Goal: Task Accomplishment & Management: Complete application form

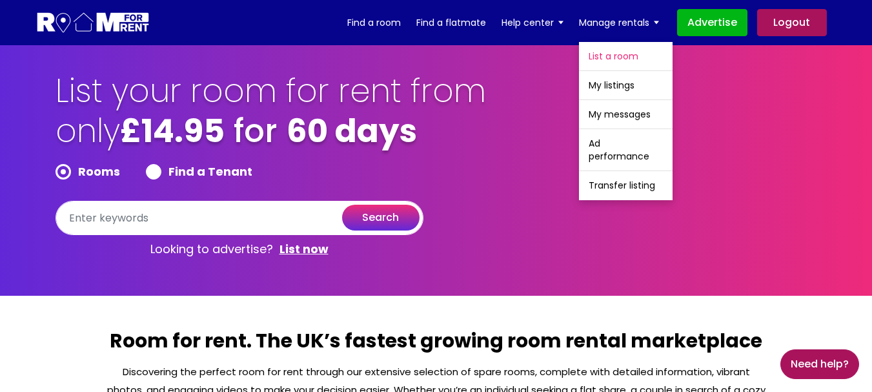
click at [617, 56] on link "List a room" at bounding box center [626, 56] width 94 height 28
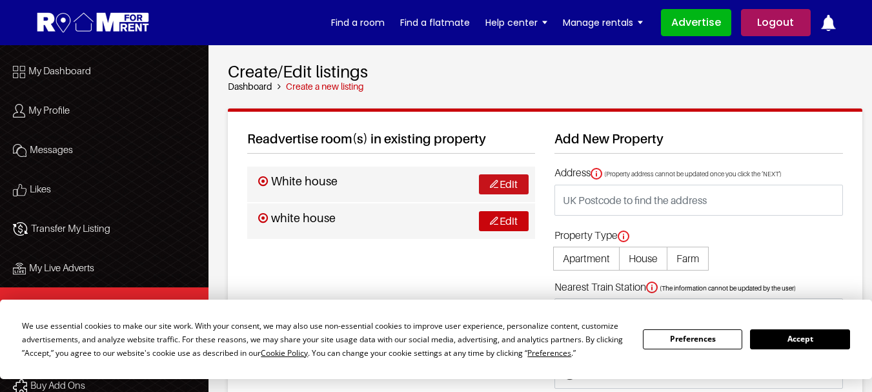
click at [498, 187] on link "Edit" at bounding box center [504, 184] width 50 height 20
click at [792, 336] on button "Accept" at bounding box center [799, 339] width 99 height 20
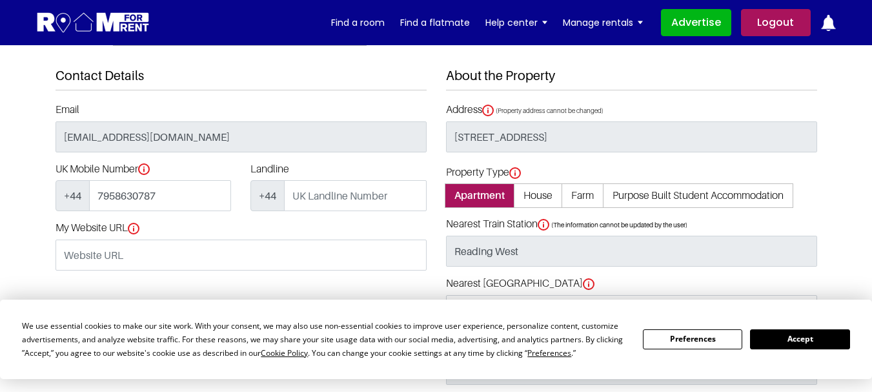
scroll to position [258, 0]
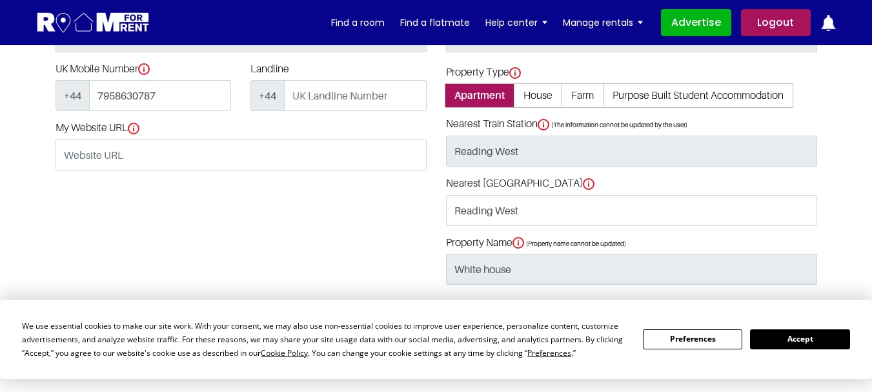
click at [788, 339] on button "Accept" at bounding box center [799, 339] width 99 height 20
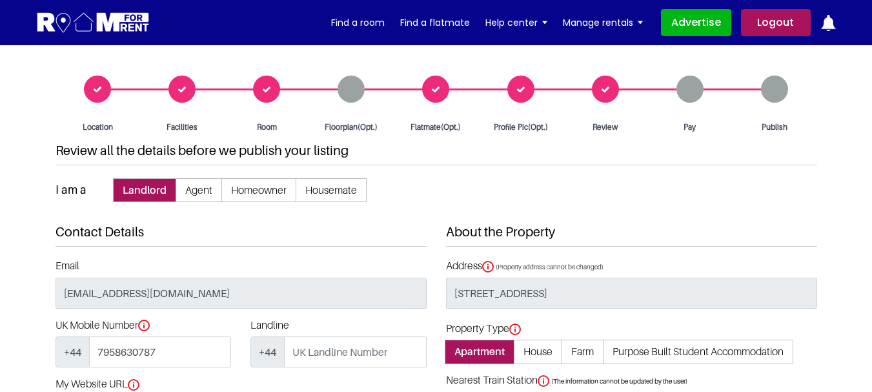
scroll to position [0, 0]
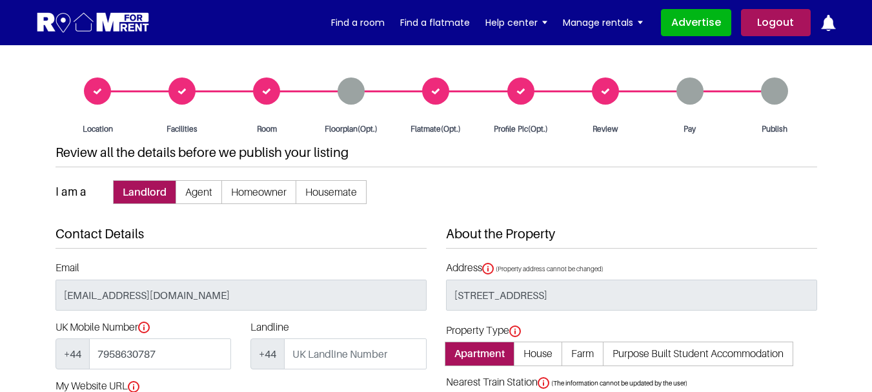
click at [262, 94] on div "Room" at bounding box center [267, 105] width 85 height 57
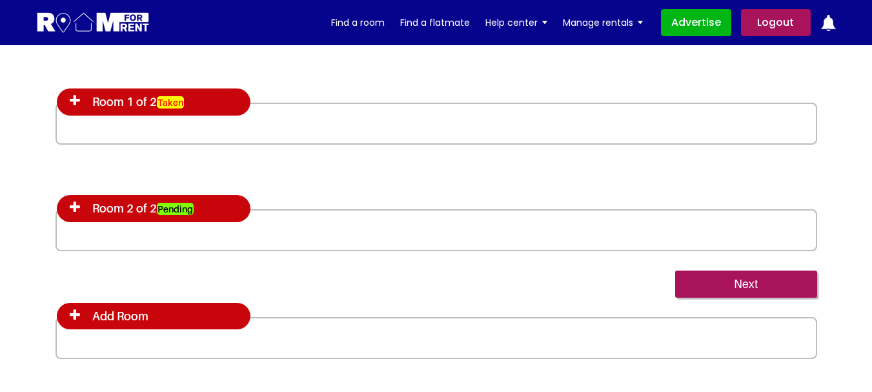
scroll to position [2002, 0]
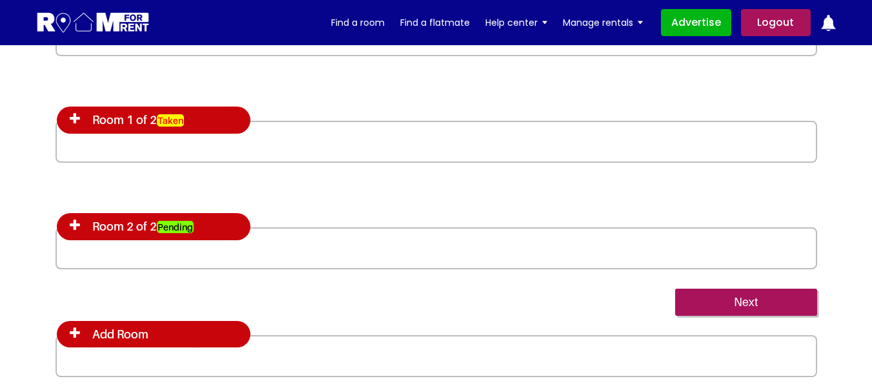
click at [74, 117] on icon at bounding box center [75, 118] width 10 height 13
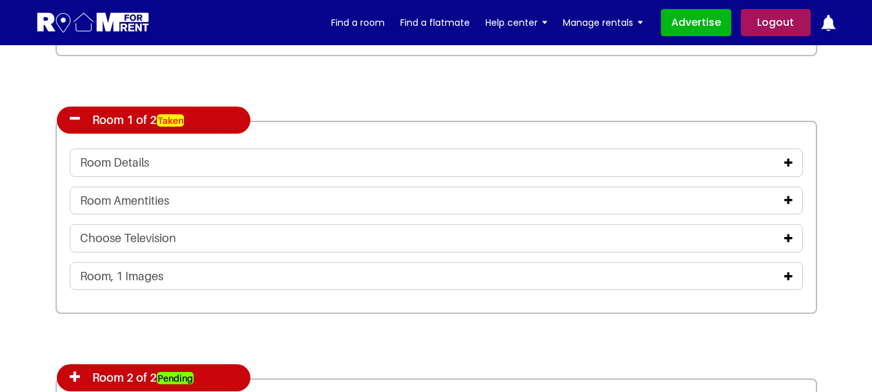
click at [790, 165] on icon at bounding box center [789, 163] width 8 height 10
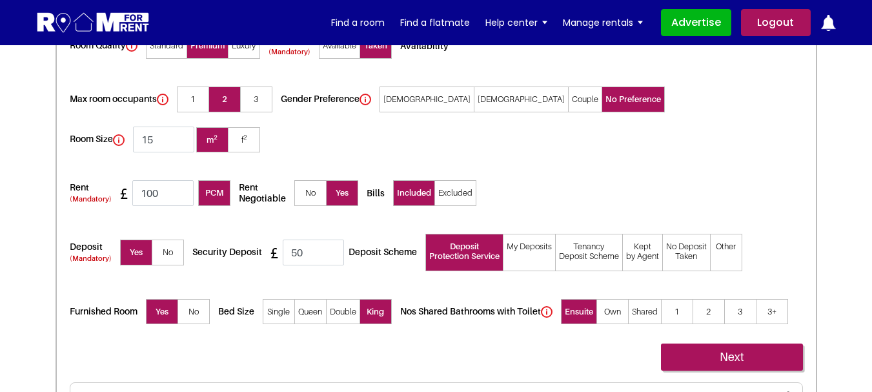
scroll to position [2325, 0]
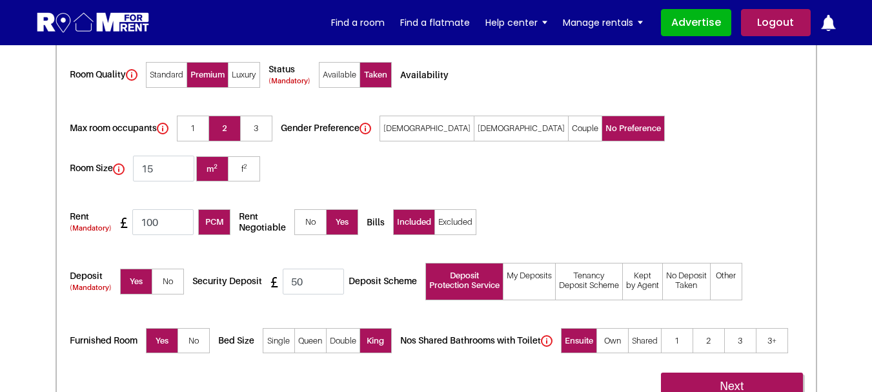
click at [455, 209] on span "Excluded" at bounding box center [456, 222] width 42 height 26
click at [0, 0] on input "Excluded" at bounding box center [0, 0] width 0 height 0
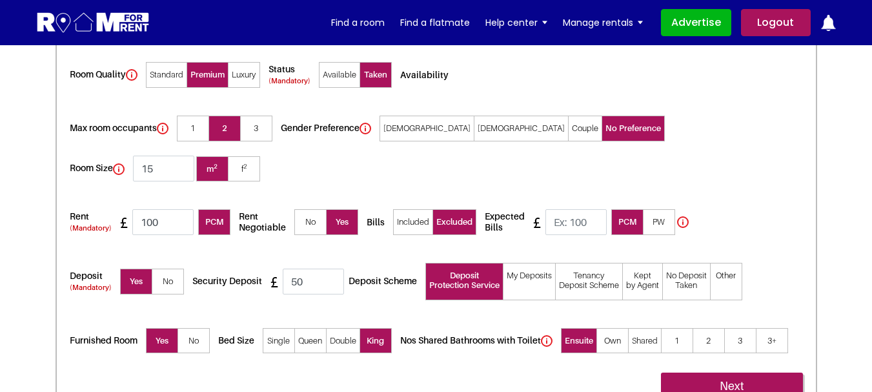
click at [415, 209] on span "Included" at bounding box center [413, 222] width 40 height 26
click at [0, 0] on input "Included" at bounding box center [0, 0] width 0 height 0
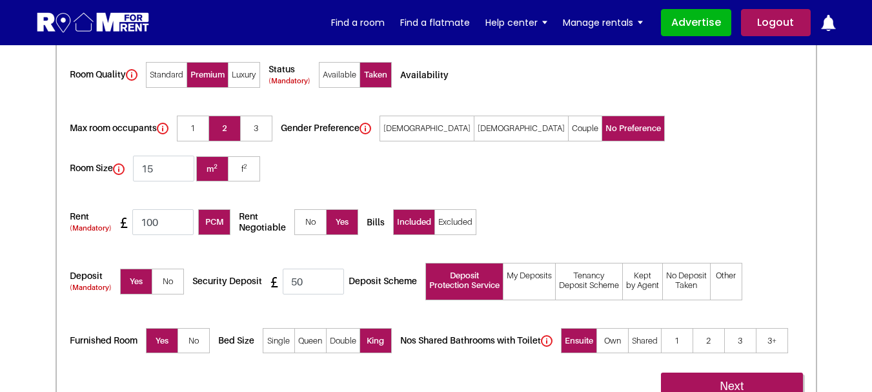
click at [448, 209] on span "Excluded" at bounding box center [456, 222] width 42 height 26
click at [0, 0] on input "Excluded" at bounding box center [0, 0] width 0 height 0
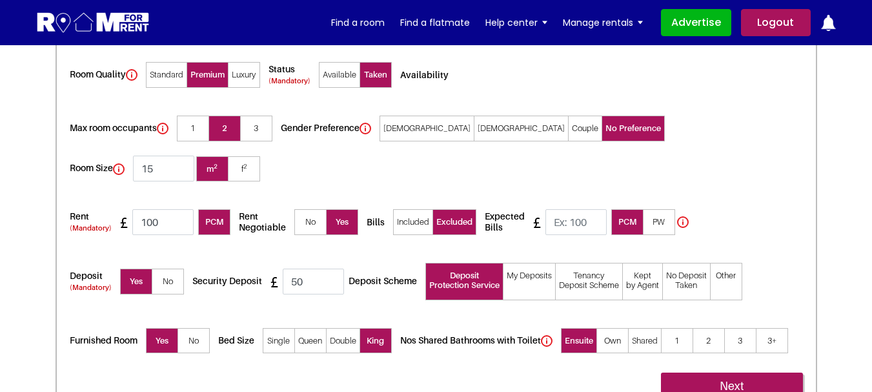
click at [415, 209] on span "Included" at bounding box center [413, 222] width 40 height 26
click at [0, 0] on input "Included" at bounding box center [0, 0] width 0 height 0
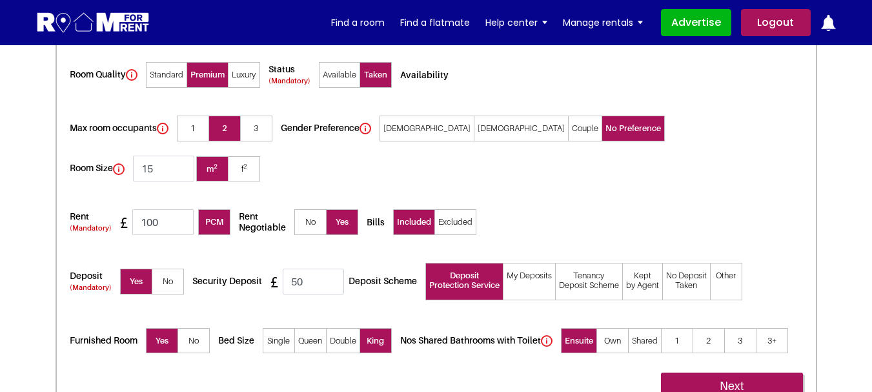
click at [453, 209] on span "Excluded" at bounding box center [456, 222] width 42 height 26
click at [0, 0] on input "Excluded" at bounding box center [0, 0] width 0 height 0
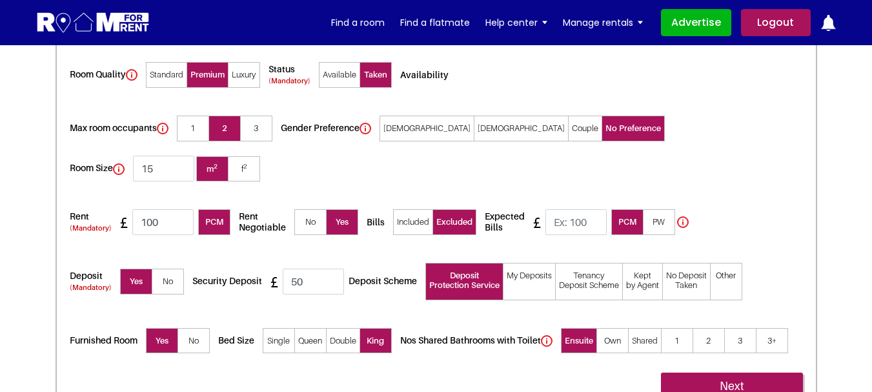
click at [409, 209] on span "Included" at bounding box center [413, 222] width 40 height 26
click at [0, 0] on input "Included" at bounding box center [0, 0] width 0 height 0
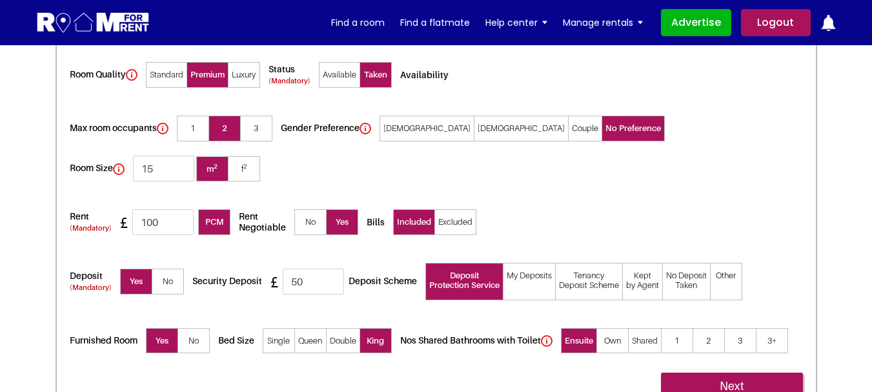
click at [452, 209] on span "Excluded" at bounding box center [456, 222] width 42 height 26
click at [0, 0] on input "Excluded" at bounding box center [0, 0] width 0 height 0
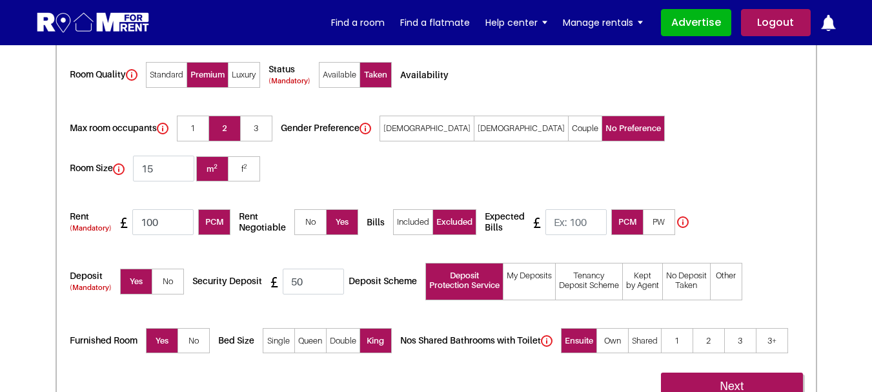
click at [418, 209] on span "Included" at bounding box center [413, 222] width 40 height 26
click at [0, 0] on input "Included" at bounding box center [0, 0] width 0 height 0
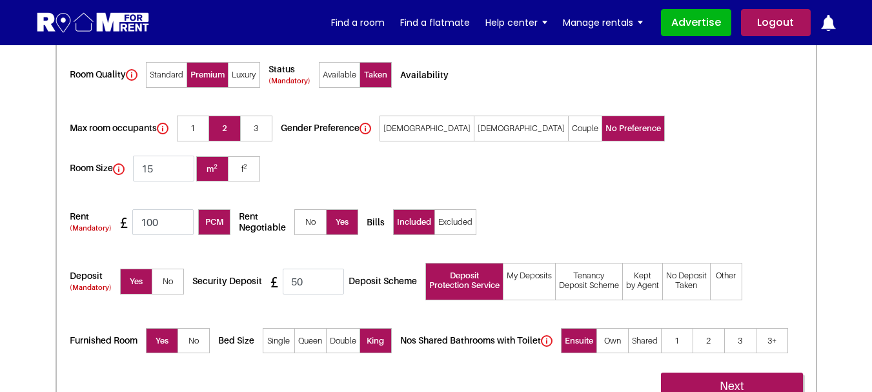
click at [460, 209] on span "Excluded" at bounding box center [456, 222] width 42 height 26
click at [0, 0] on input "Excluded" at bounding box center [0, 0] width 0 height 0
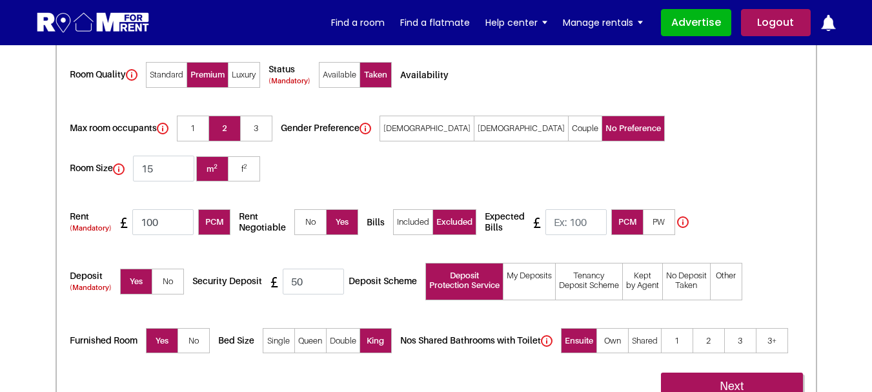
click at [418, 209] on span "Included" at bounding box center [413, 222] width 40 height 26
click at [0, 0] on input "Included" at bounding box center [0, 0] width 0 height 0
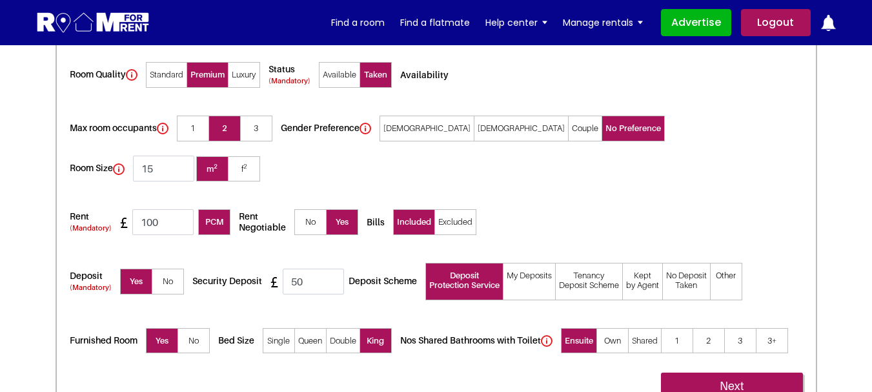
click at [455, 209] on span "Excluded" at bounding box center [456, 222] width 42 height 26
click at [0, 0] on input "Excluded" at bounding box center [0, 0] width 0 height 0
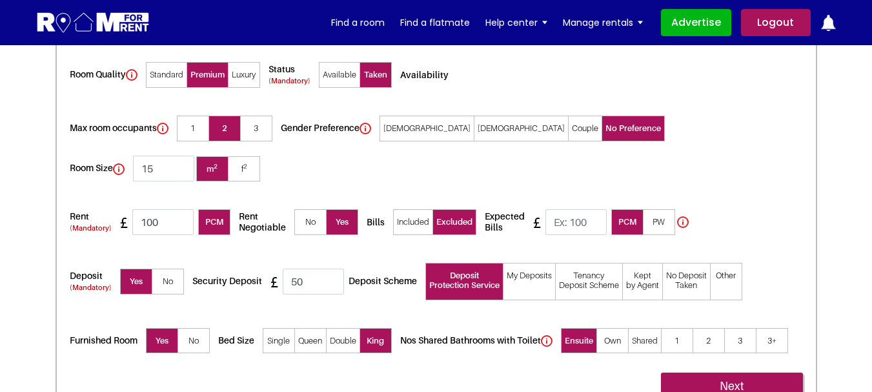
click at [418, 209] on span "Included" at bounding box center [413, 222] width 40 height 26
click at [0, 0] on input "Included" at bounding box center [0, 0] width 0 height 0
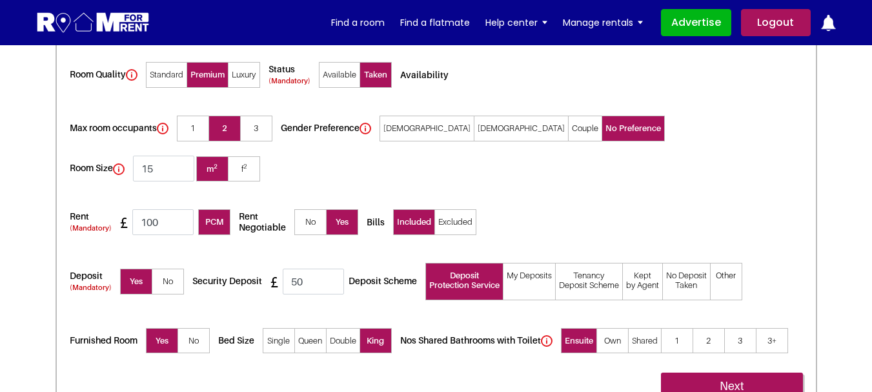
click at [467, 209] on span "Excluded" at bounding box center [456, 222] width 42 height 26
click at [0, 0] on input "Excluded" at bounding box center [0, 0] width 0 height 0
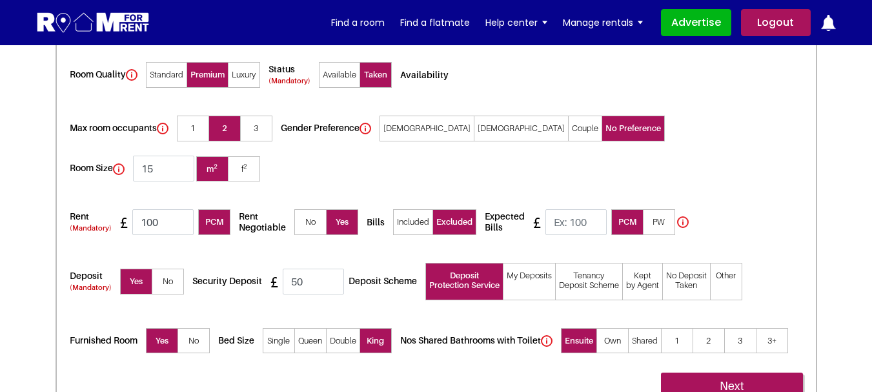
click at [415, 209] on span "Included" at bounding box center [413, 222] width 40 height 26
click at [0, 0] on input "Included" at bounding box center [0, 0] width 0 height 0
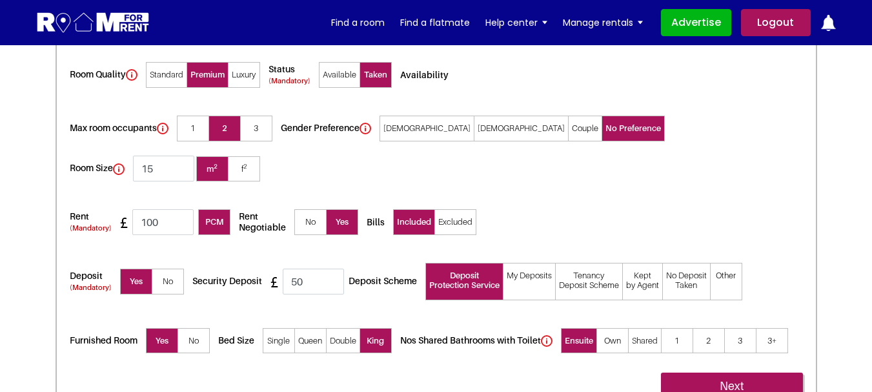
click at [453, 209] on span "Excluded" at bounding box center [456, 222] width 42 height 26
click at [0, 0] on input "Excluded" at bounding box center [0, 0] width 0 height 0
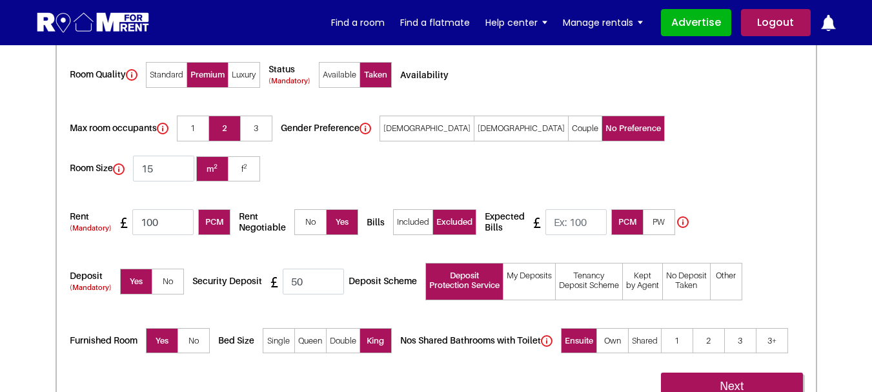
click at [652, 209] on span "PW" at bounding box center [659, 222] width 32 height 26
click at [0, 0] on input"] "PW" at bounding box center [0, 0] width 0 height 0
click at [628, 209] on span "PCM" at bounding box center [627, 222] width 32 height 26
click at [0, 0] on input"] "PCM" at bounding box center [0, 0] width 0 height 0
click at [412, 209] on span "Included" at bounding box center [413, 222] width 40 height 26
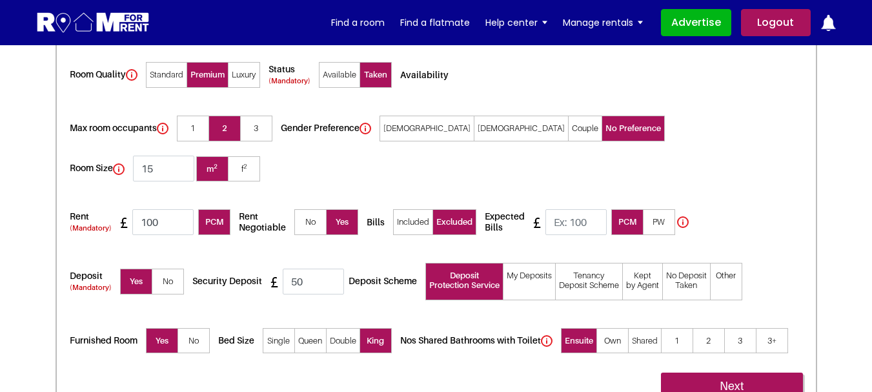
click at [0, 0] on input "Included" at bounding box center [0, 0] width 0 height 0
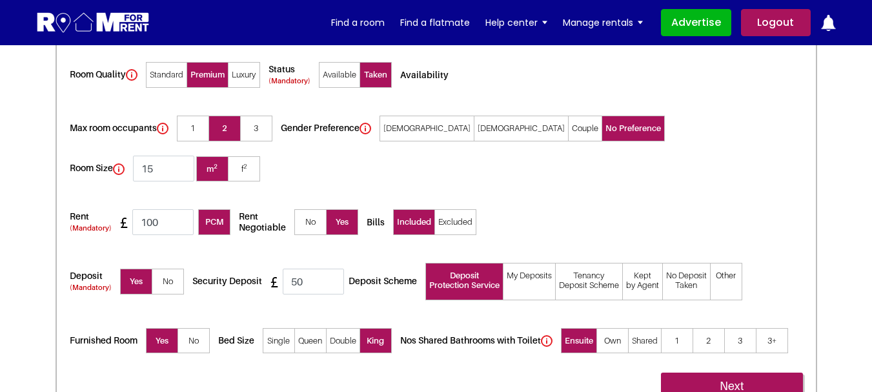
click at [453, 209] on span "Excluded" at bounding box center [456, 222] width 42 height 26
click at [0, 0] on input "Excluded" at bounding box center [0, 0] width 0 height 0
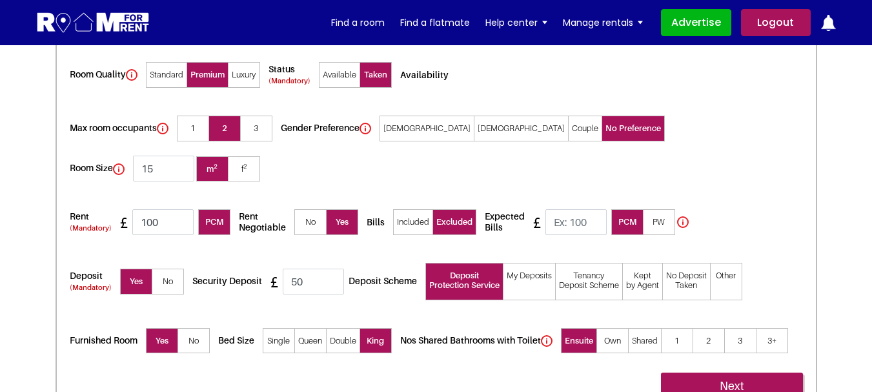
click at [168, 269] on span "No" at bounding box center [168, 282] width 32 height 26
click at [0, 0] on input"] "No" at bounding box center [0, 0] width 0 height 0
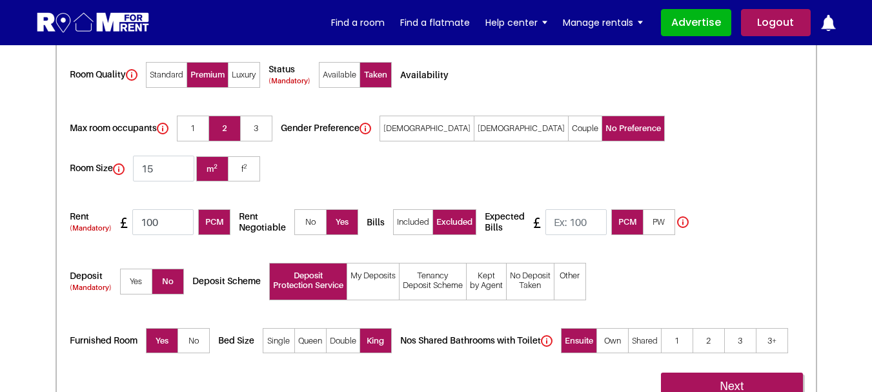
click at [130, 269] on span "Yes" at bounding box center [136, 282] width 32 height 26
click at [0, 0] on input"] "Yes" at bounding box center [0, 0] width 0 height 0
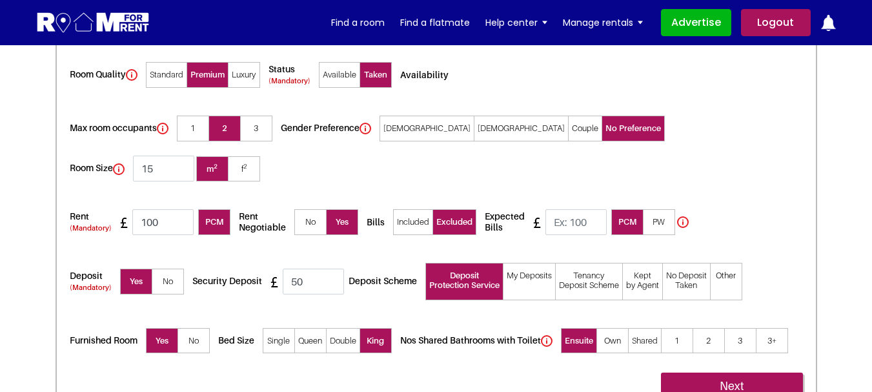
click at [159, 269] on span "No" at bounding box center [168, 282] width 32 height 26
click at [0, 0] on input"] "No" at bounding box center [0, 0] width 0 height 0
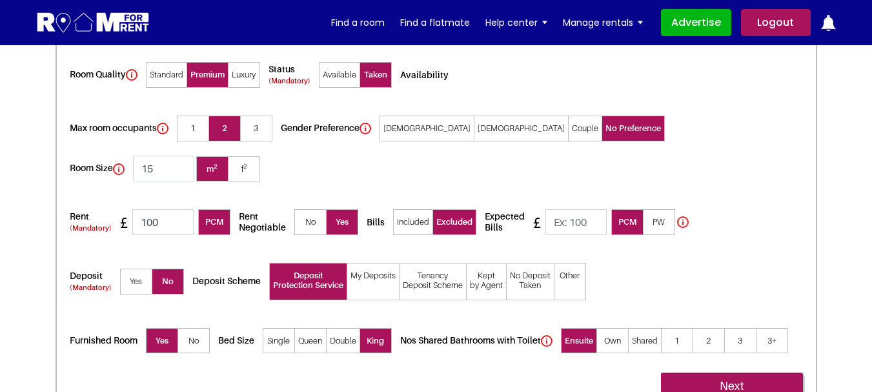
click at [135, 269] on span "Yes" at bounding box center [136, 282] width 32 height 26
click at [0, 0] on input"] "Yes" at bounding box center [0, 0] width 0 height 0
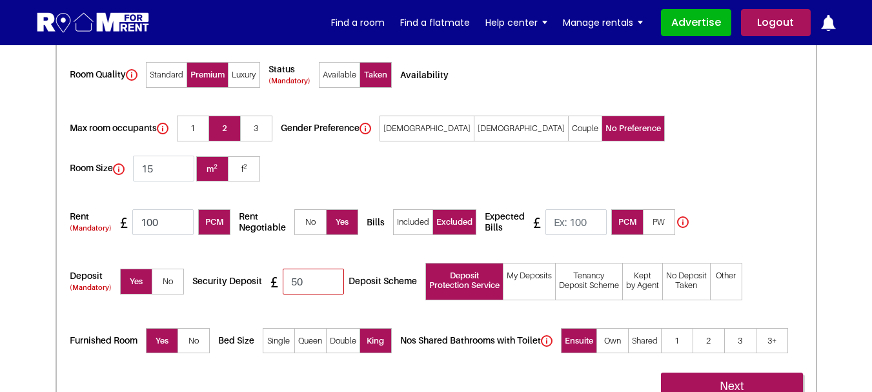
click at [296, 269] on input "50" at bounding box center [313, 282] width 61 height 26
drag, startPoint x: 260, startPoint y: 238, endPoint x: 192, endPoint y: 241, distance: 67.8
click at [192, 276] on h5 "Security Deposit" at bounding box center [230, 281] width 76 height 11
copy h5 "Security Deposit"
drag, startPoint x: 415, startPoint y: 241, endPoint x: 349, endPoint y: 240, distance: 65.9
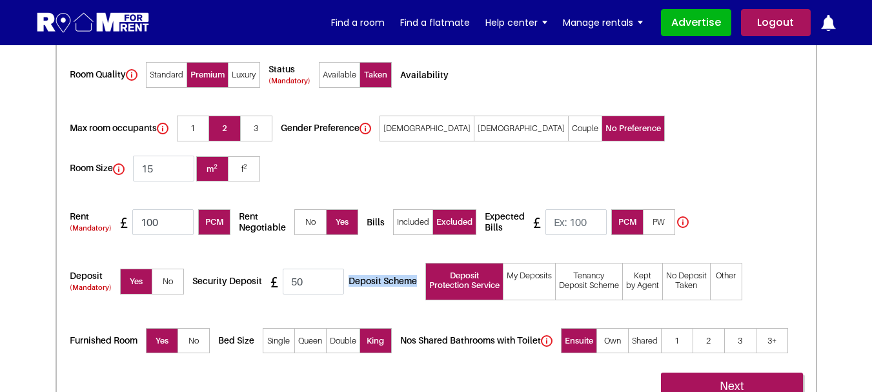
click at [349, 276] on h5 "Deposit Scheme" at bounding box center [386, 281] width 75 height 11
copy h5 "Deposit Scheme"
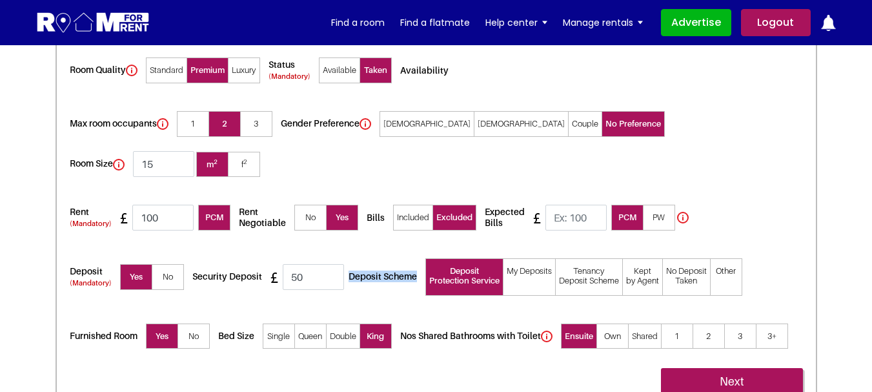
scroll to position [2330, 0]
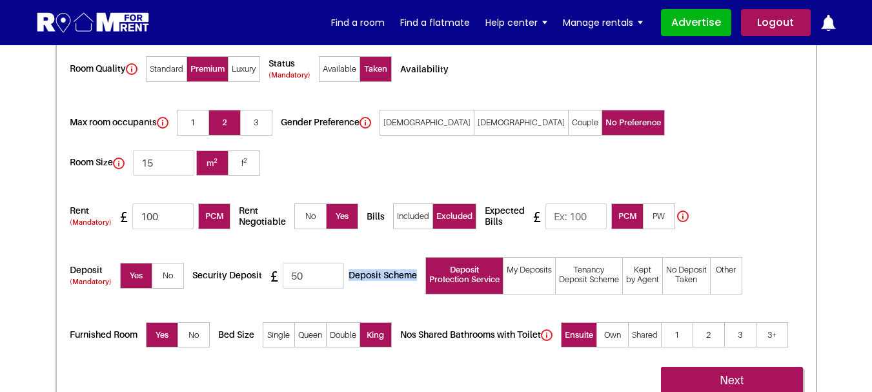
drag, startPoint x: 414, startPoint y: 235, endPoint x: 349, endPoint y: 236, distance: 64.6
click at [349, 270] on h5 "Deposit Scheme" at bounding box center [386, 275] width 75 height 11
copy h5 "Deposit Scheme"
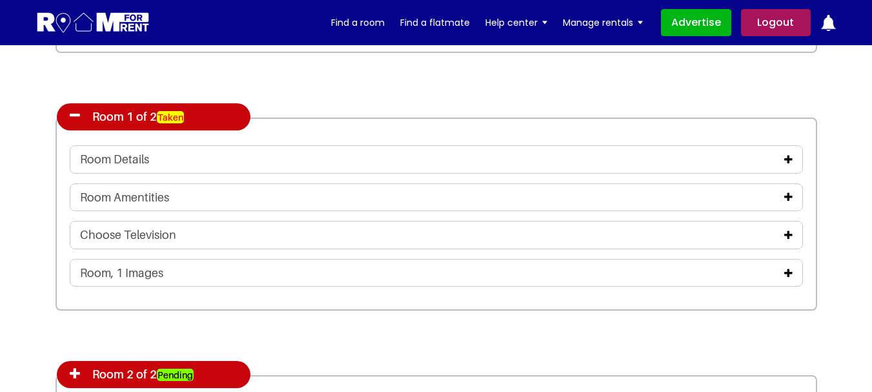
scroll to position [2005, 0]
click at [786, 160] on icon at bounding box center [789, 159] width 8 height 10
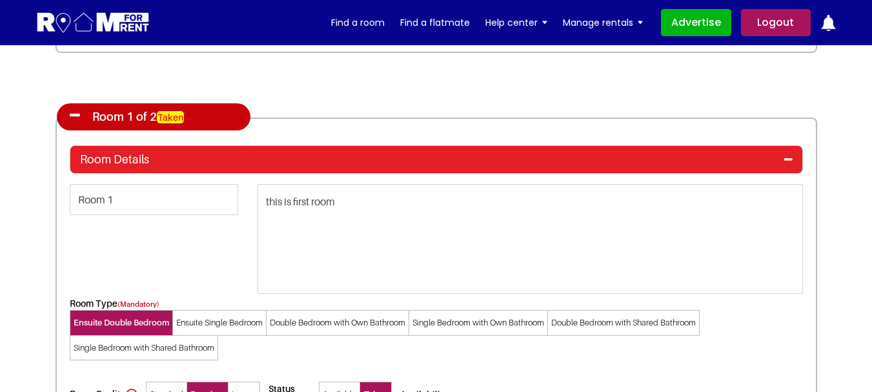
click at [74, 114] on icon at bounding box center [75, 115] width 10 height 13
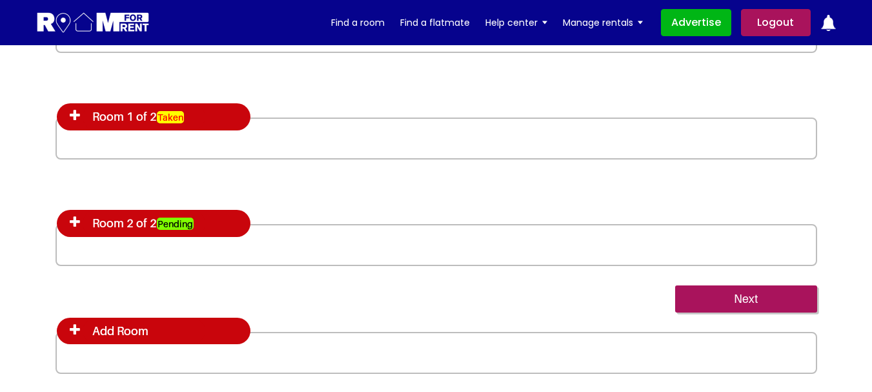
click at [76, 220] on icon at bounding box center [75, 222] width 10 height 13
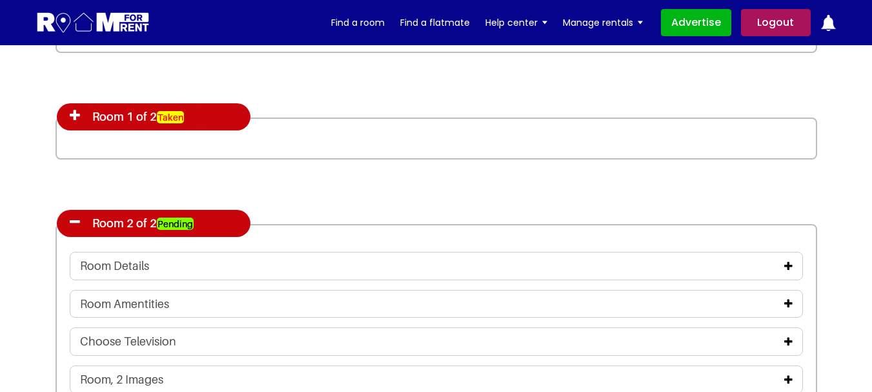
drag, startPoint x: 786, startPoint y: 265, endPoint x: 732, endPoint y: 267, distance: 54.3
click at [785, 265] on icon at bounding box center [789, 266] width 8 height 10
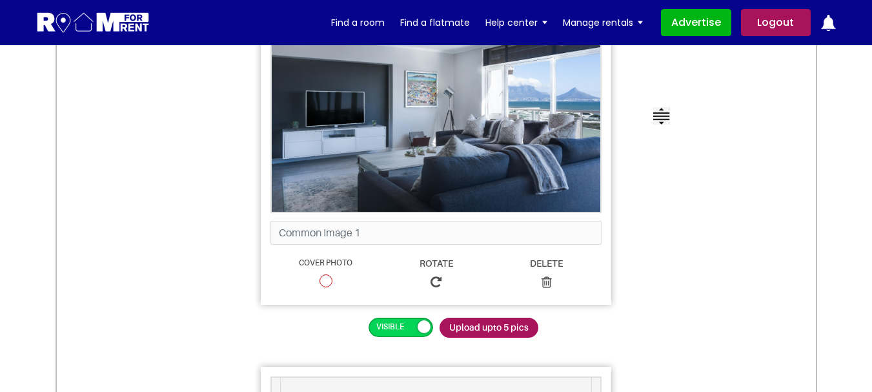
scroll to position [262, 0]
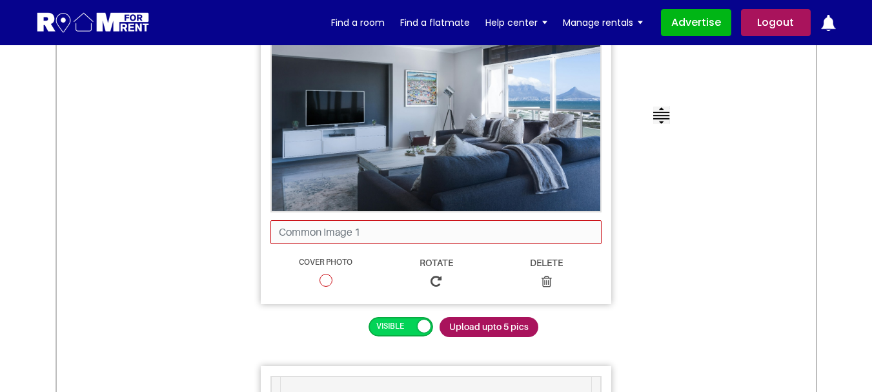
drag, startPoint x: 365, startPoint y: 228, endPoint x: 371, endPoint y: 232, distance: 7.9
click at [365, 228] on input "text" at bounding box center [436, 232] width 331 height 24
type input "j"
click at [220, 241] on div "Upload up to 5 photos of the property’s common areas below These will appear fo…" at bounding box center [437, 164] width 766 height 403
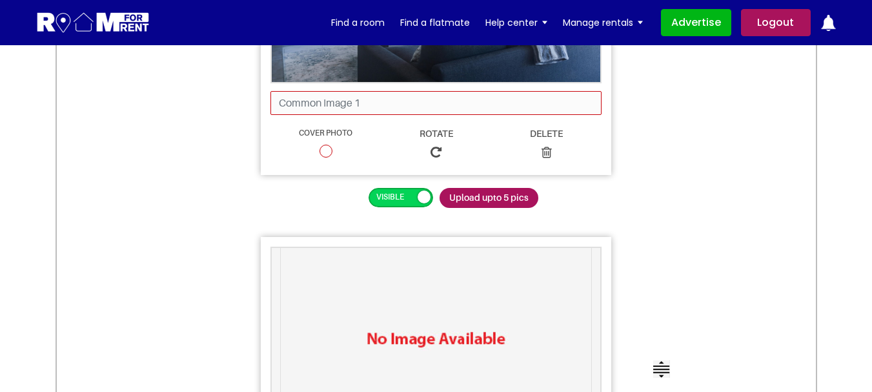
scroll to position [387, 0]
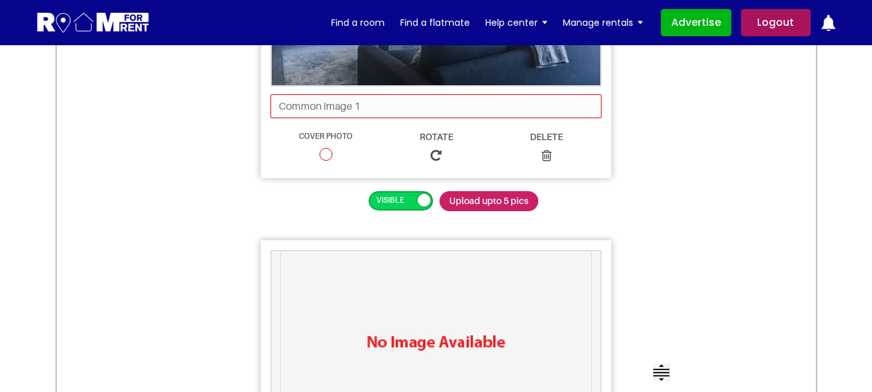
click at [479, 199] on span "Upload upto 5 pics" at bounding box center [489, 201] width 99 height 20
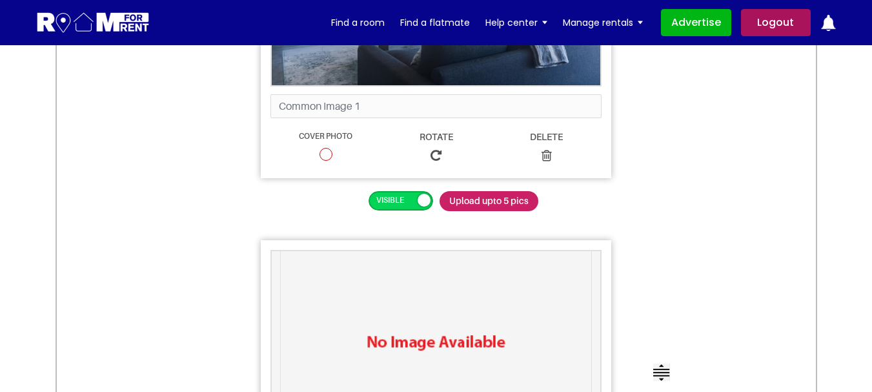
click at [440, 192] on input "Upload upto 5 pics" at bounding box center [440, 191] width 0 height 1
click at [400, 203] on label"] at bounding box center [350, 198] width 179 height 15
click at [272, 200] on input "checkbox" at bounding box center [268, 195] width 8 height 8
click at [391, 206] on label"] at bounding box center [350, 198] width 179 height 15
click at [272, 200] on input "checkbox" at bounding box center [268, 195] width 8 height 8
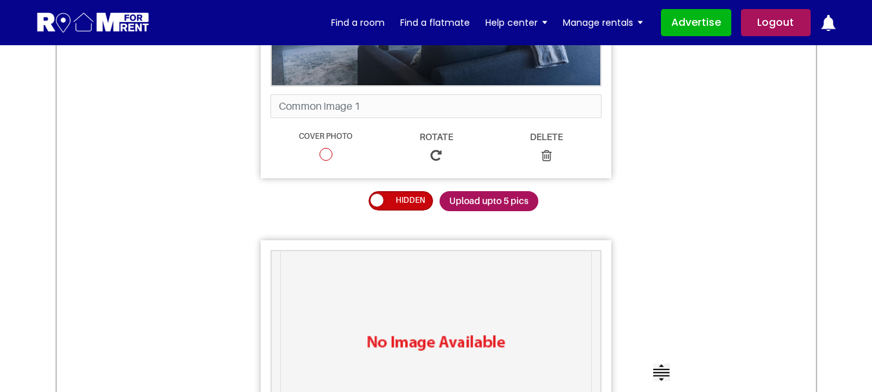
checkbox input "true"
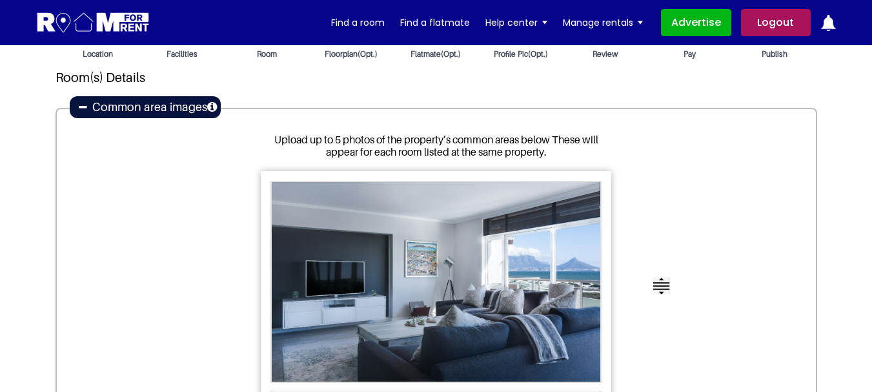
scroll to position [258, 0]
